Goal: Task Accomplishment & Management: Use online tool/utility

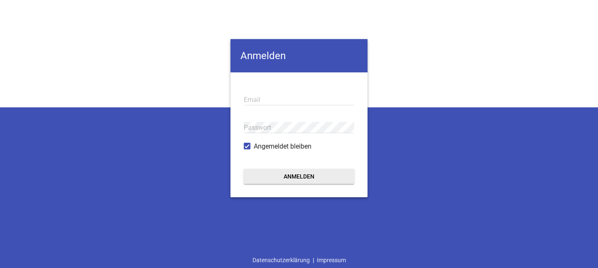
type input "[EMAIL_ADDRESS][DOMAIN_NAME]"
click at [335, 171] on button "Anmelden" at bounding box center [299, 176] width 111 height 15
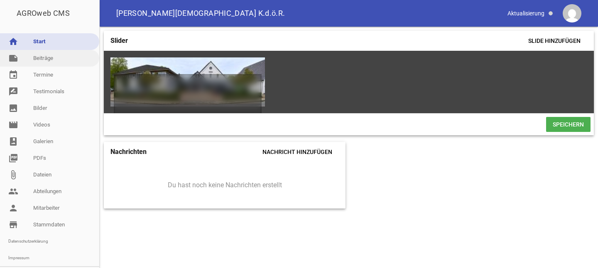
click at [46, 56] on link "note Beiträge" at bounding box center [49, 58] width 99 height 17
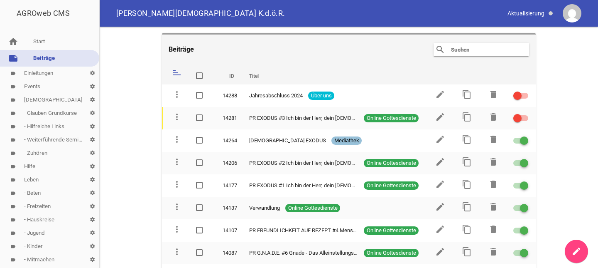
click at [465, 47] on input "text" at bounding box center [483, 49] width 66 height 10
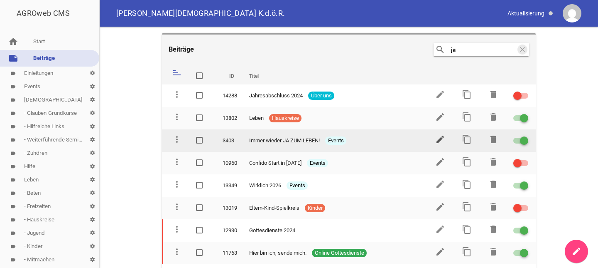
type input "ja"
click at [438, 136] on icon "edit" at bounding box center [440, 139] width 10 height 10
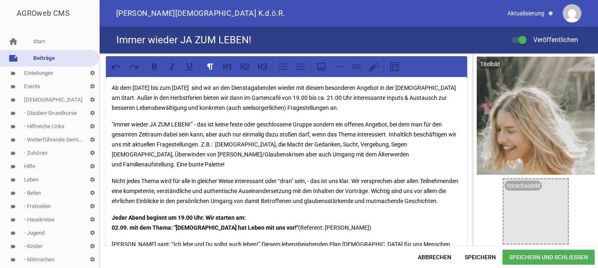
click at [455, 219] on p "Jeder Abend beginnt um 19.00 Uhr. Wir starten am: 02.09. mit dem Thema: "[DEMOG…" at bounding box center [287, 222] width 350 height 20
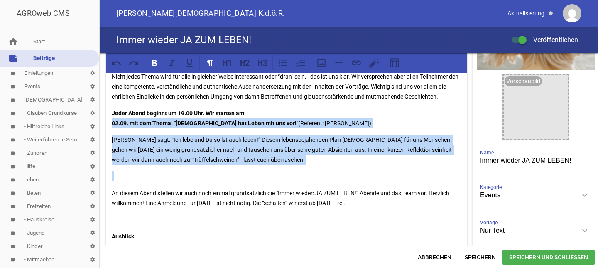
drag, startPoint x: 111, startPoint y: 123, endPoint x: 340, endPoint y: 184, distance: 237.8
click at [340, 184] on div "Ab dem [DATE] bis zum [DATE] sind wir an den Dienstagabenden wieder mit diesem …" at bounding box center [287, 211] width 362 height 476
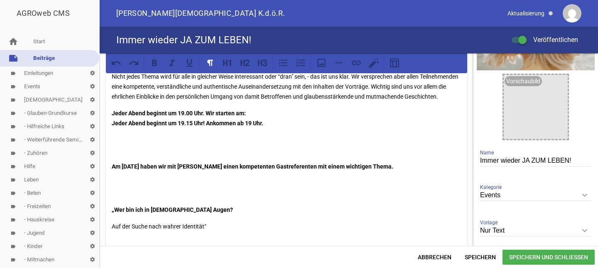
scroll to position [226, 0]
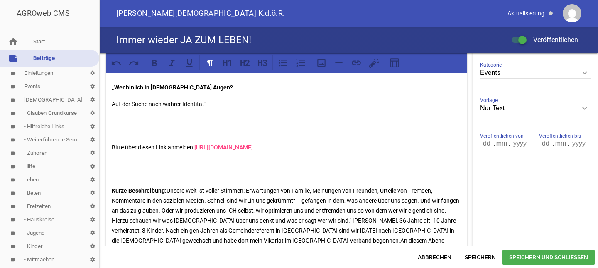
click at [452, 118] on p at bounding box center [287, 126] width 350 height 20
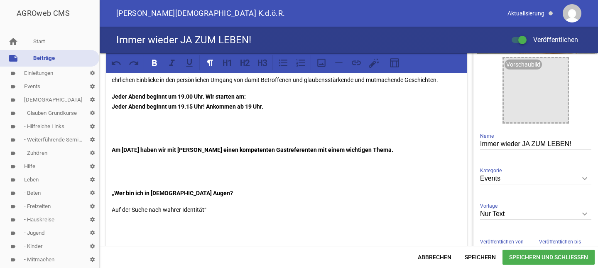
click at [112, 150] on strong "Am [DATE] haben wir mit [PERSON_NAME] einen kompetenten Gastreferenten mit eine…" at bounding box center [253, 149] width 282 height 7
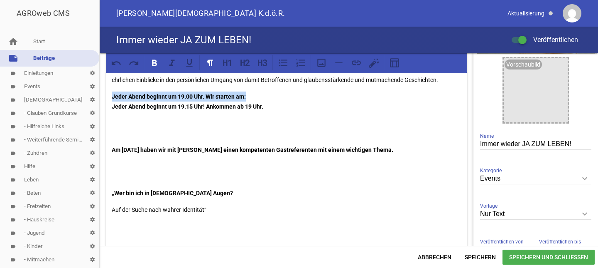
drag, startPoint x: 249, startPoint y: 96, endPoint x: 111, endPoint y: 93, distance: 137.6
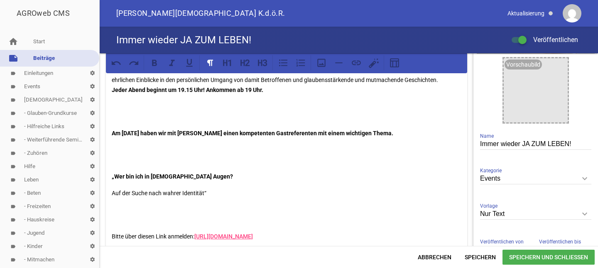
click at [112, 133] on strong "Am [DATE] haben wir mit [PERSON_NAME] einen kompetenten Gastreferenten mit eine…" at bounding box center [253, 133] width 282 height 7
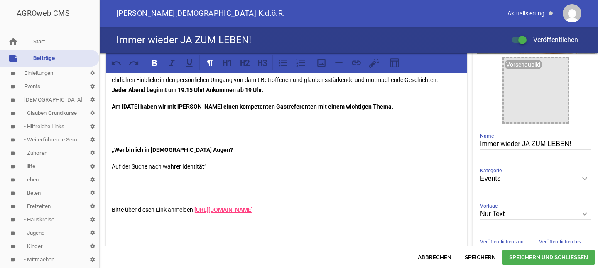
click at [111, 150] on div "Ab dem [DATE] bis zum [DATE] sind wir an den Dienstagabenden wieder mit diesem …" at bounding box center [287, 262] width 362 height 613
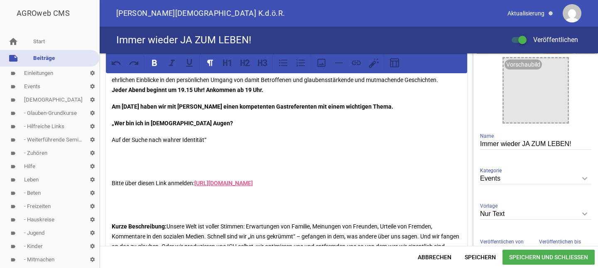
click at [113, 182] on p "Bitte über diesen Link anmelden: [URL][DOMAIN_NAME]" at bounding box center [287, 183] width 350 height 10
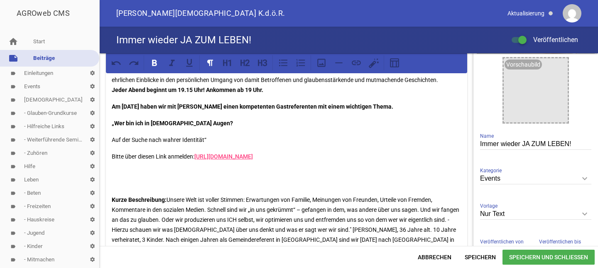
click at [112, 197] on strong "Kurze Beschreibung:" at bounding box center [139, 199] width 55 height 7
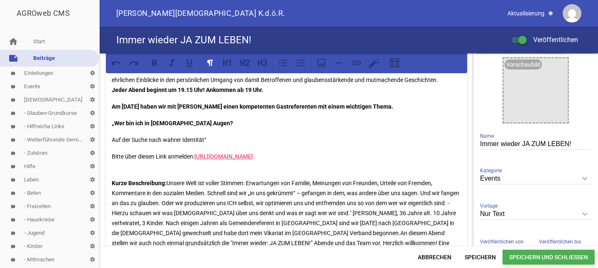
click at [400, 234] on p "Kurze Beschreibung: Unsere Welt ist voller Stimmen: Erwartungen von Familie, Me…" at bounding box center [287, 213] width 350 height 90
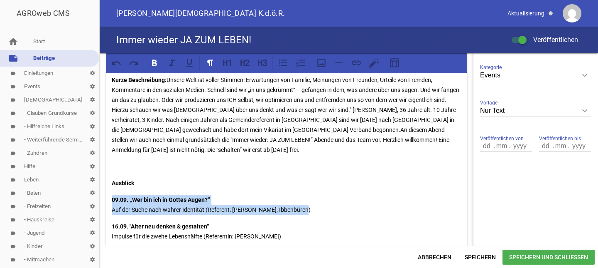
drag, startPoint x: 303, startPoint y: 209, endPoint x: 103, endPoint y: 197, distance: 200.7
click at [103, 197] on div "Ab dem [DATE] bis zum [DATE] sind wir an den Dienstagabenden wieder mit diesem …" at bounding box center [287, 241] width 374 height 825
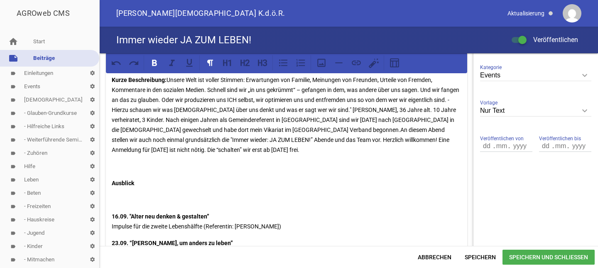
click at [112, 216] on strong "16.09. "Alter neu denken & gestalten”" at bounding box center [161, 216] width 98 height 7
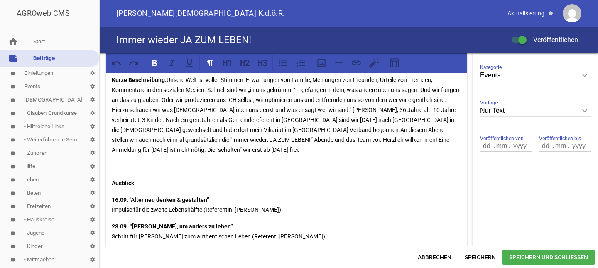
click at [114, 175] on div "Ab dem [DATE] bis zum [DATE] sind wir an den Dienstagabenden wieder mit diesem …" at bounding box center [287, 111] width 362 height 516
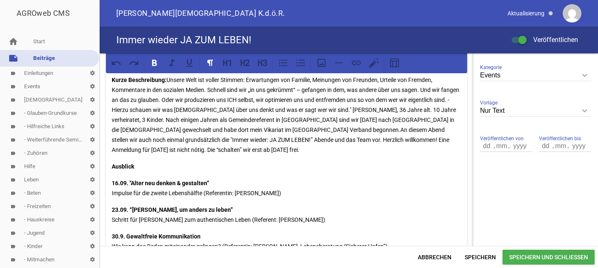
click at [583, 256] on span "Speichern und Schließen" at bounding box center [549, 256] width 92 height 15
